Goal: Transaction & Acquisition: Purchase product/service

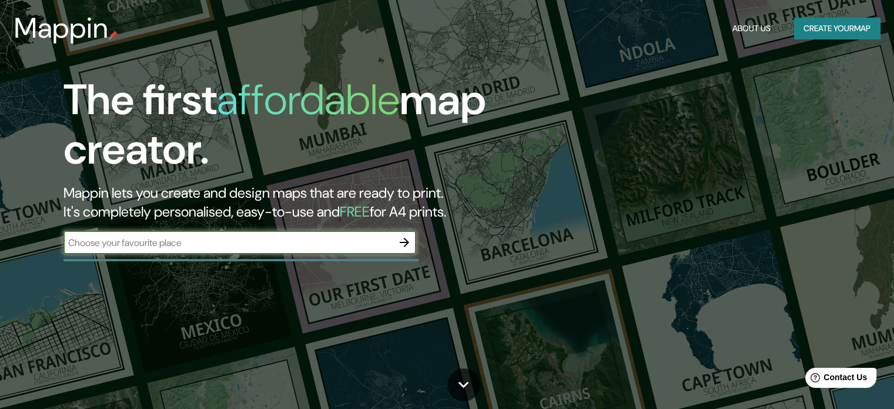
click at [273, 245] on input "text" at bounding box center [228, 243] width 329 height 14
type input "[GEOGRAPHIC_DATA]"
click at [401, 242] on icon "button" at bounding box center [404, 242] width 9 height 9
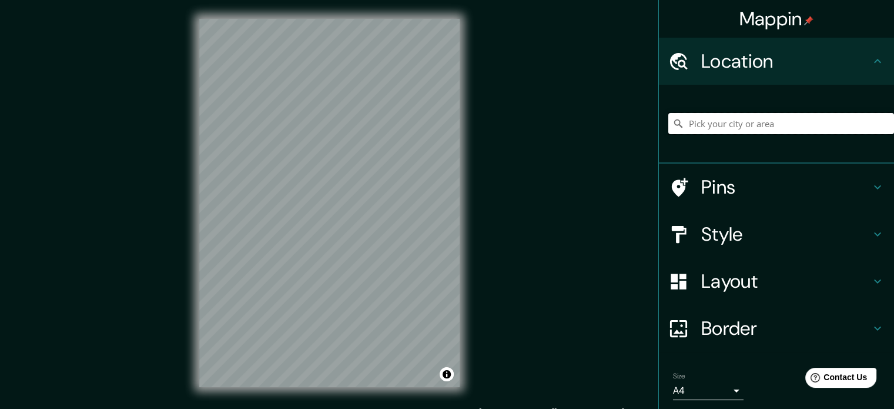
click at [789, 133] on input "Pick your city or area" at bounding box center [782, 123] width 226 height 21
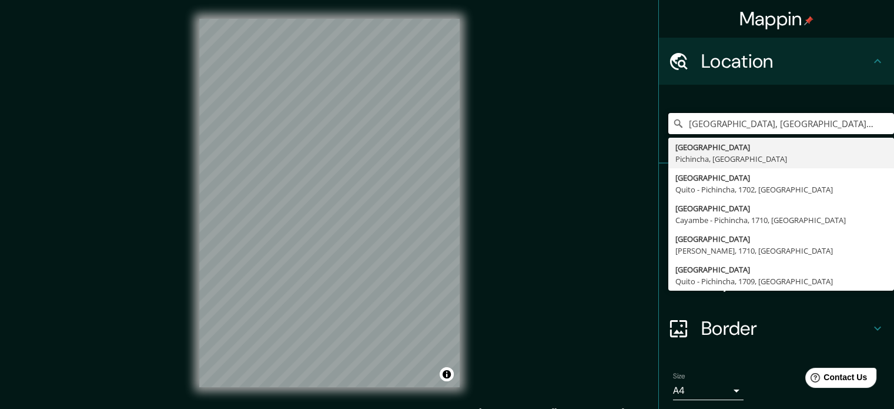
type input "[GEOGRAPHIC_DATA], [GEOGRAPHIC_DATA], [GEOGRAPHIC_DATA]"
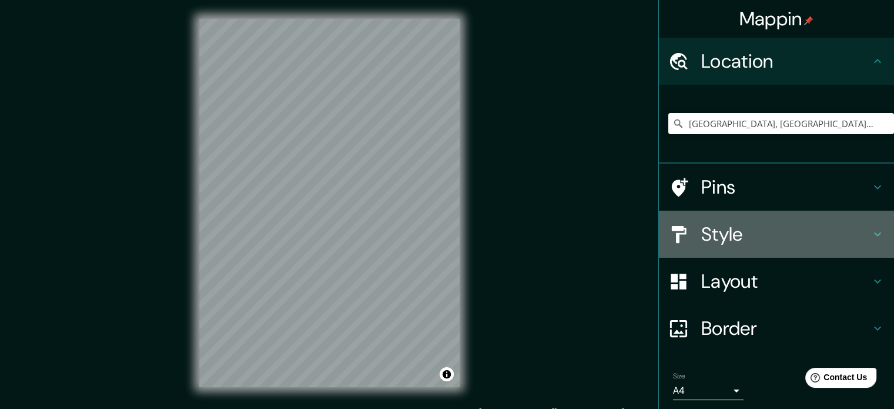
click at [768, 223] on h4 "Style" at bounding box center [785, 234] width 169 height 24
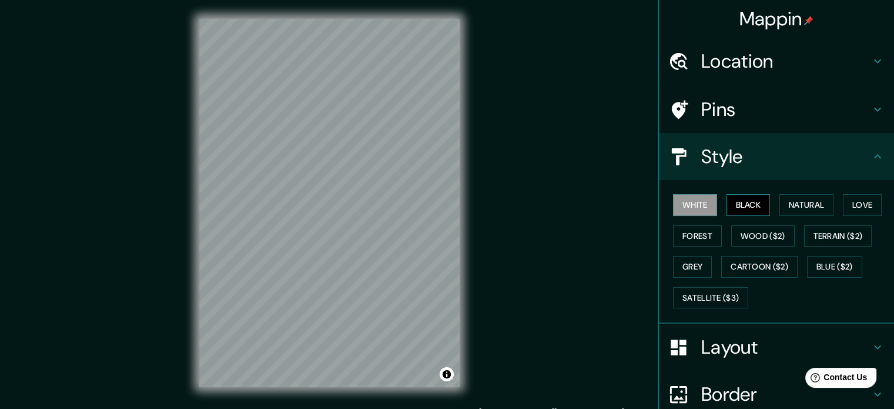
click at [739, 203] on button "Black" at bounding box center [749, 205] width 44 height 22
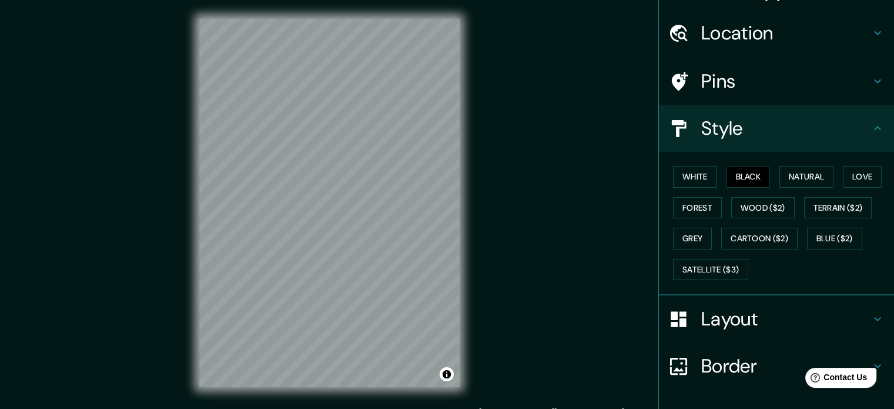
scroll to position [105, 0]
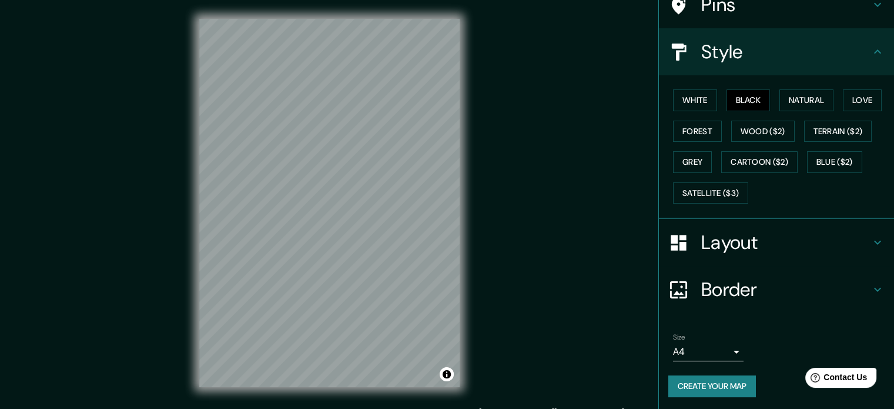
click at [700, 375] on button "Create your map" at bounding box center [713, 386] width 88 height 22
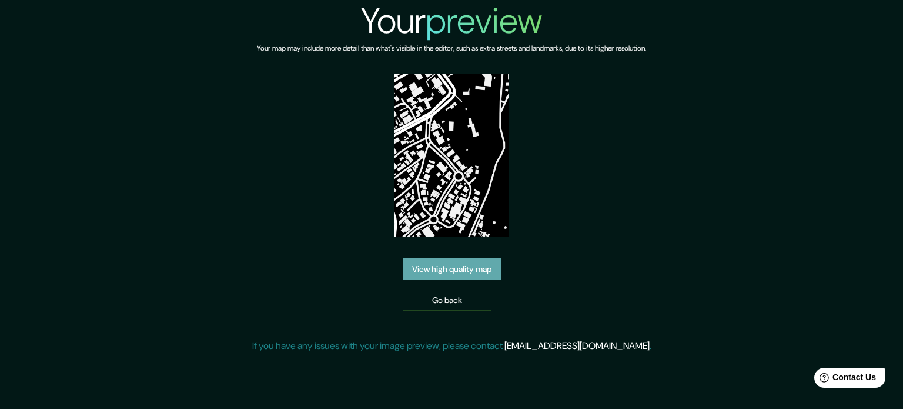
click at [445, 270] on link "View high quality map" at bounding box center [452, 269] width 98 height 22
